Goal: Complete application form: Complete application form

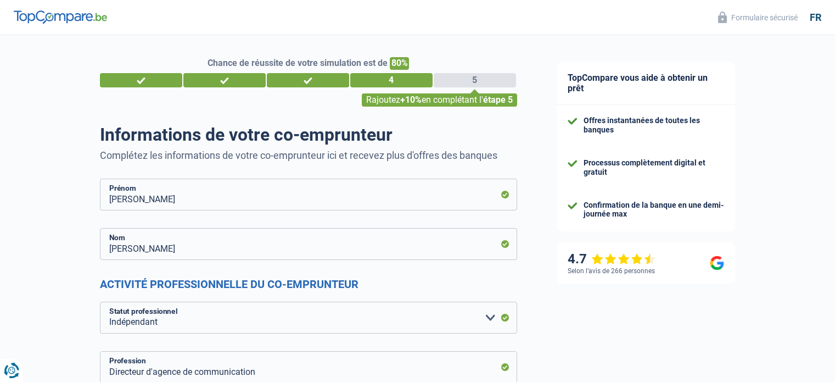
select select "independent"
select select "BE"
select select "smallCompanies"
select select "cohabitation"
select select "netSalary"
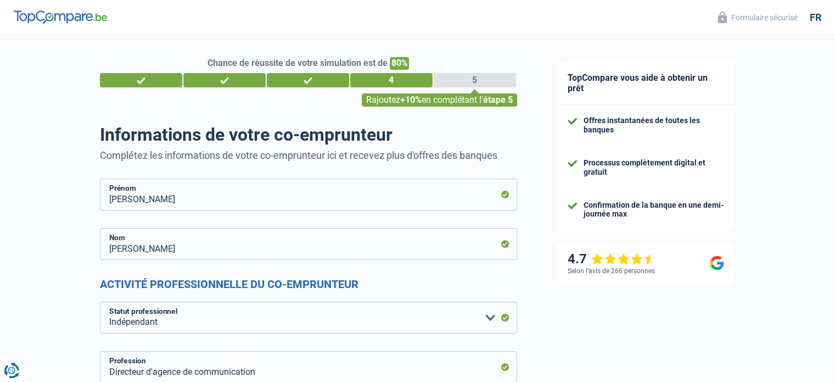
select select "familyAllowances"
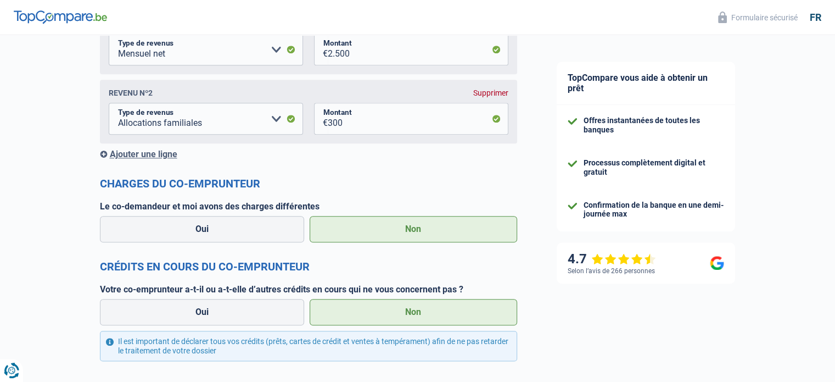
scroll to position [1320, 0]
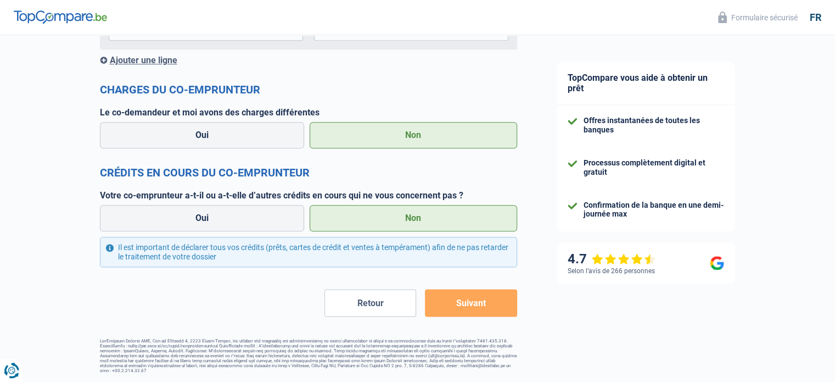
click at [484, 303] on button "Suivant" at bounding box center [471, 302] width 92 height 27
click at [465, 306] on button "Suivant" at bounding box center [471, 302] width 92 height 27
click at [464, 305] on button "Suivant" at bounding box center [471, 302] width 92 height 27
click at [380, 304] on button "Retour" at bounding box center [371, 302] width 92 height 27
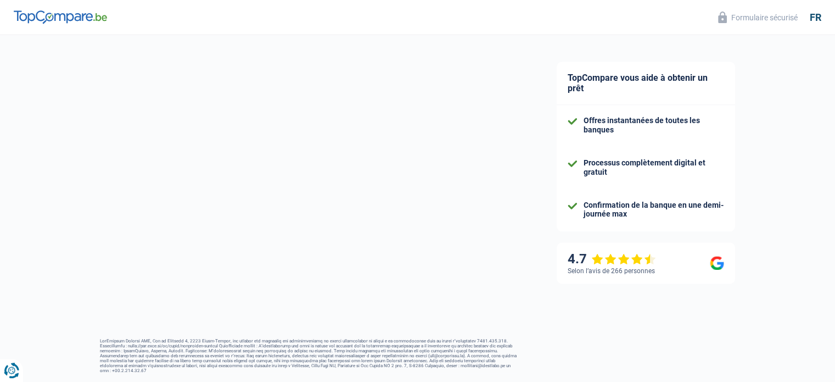
select select "familyAllowances"
select select "unemployment"
select select "mortgage"
select select "420"
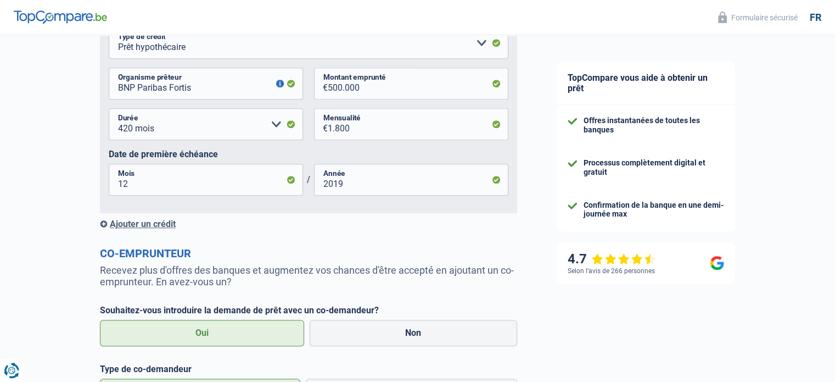
scroll to position [617, 0]
click at [277, 87] on button "button" at bounding box center [280, 83] width 8 height 8
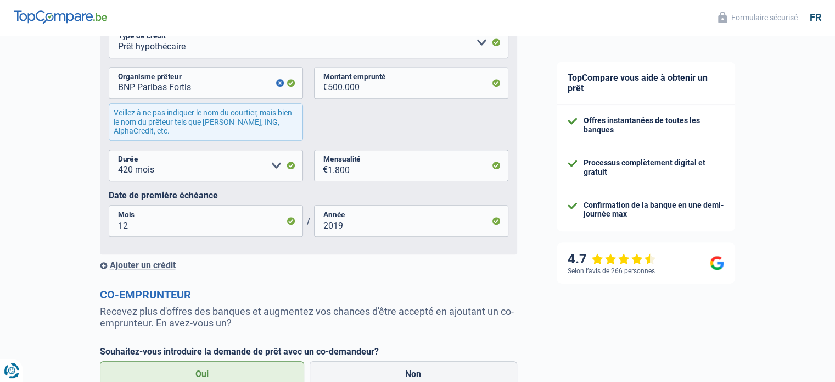
click at [425, 136] on div "BNP Paribas Fortis Organisme prêteur Veillez à ne pas indiquer le nom du courti…" at bounding box center [309, 108] width 400 height 82
click at [455, 278] on form "Vos revenus Revenus Revenu nº1 Allocation d'handicap Allocations chômage Alloca…" at bounding box center [308, 48] width 417 height 950
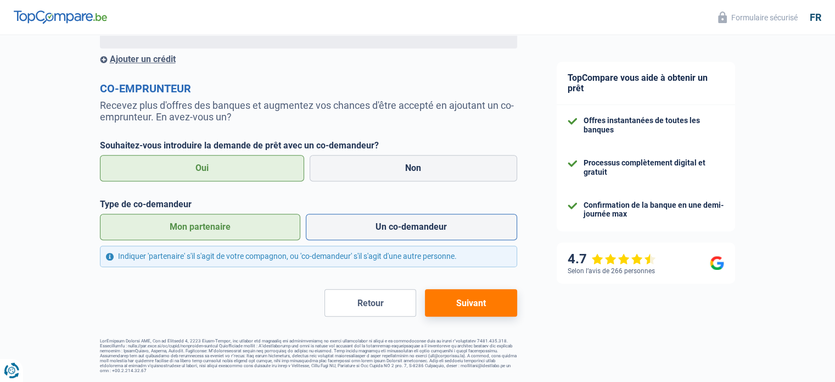
scroll to position [826, 0]
click at [479, 303] on button "Suivant" at bounding box center [471, 302] width 92 height 27
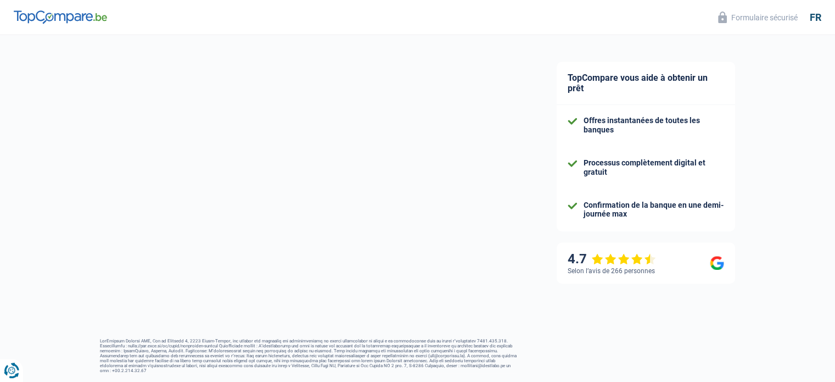
select select "independent"
select select "BE"
select select "smallCompanies"
select select "cohabitation"
select select "netSalary"
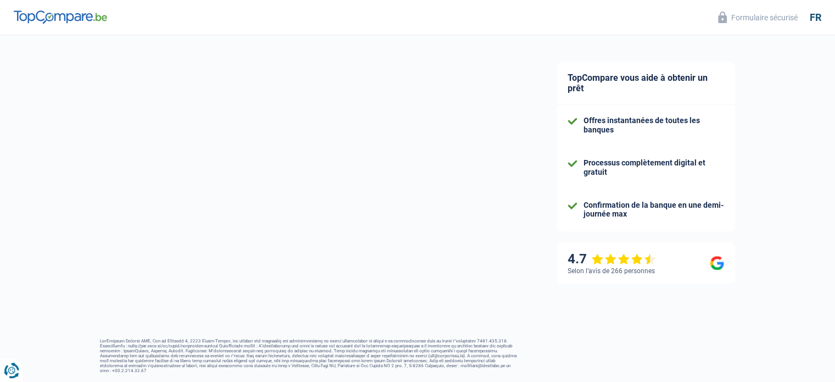
select select "familyAllowances"
